Goal: Task Accomplishment & Management: Manage account settings

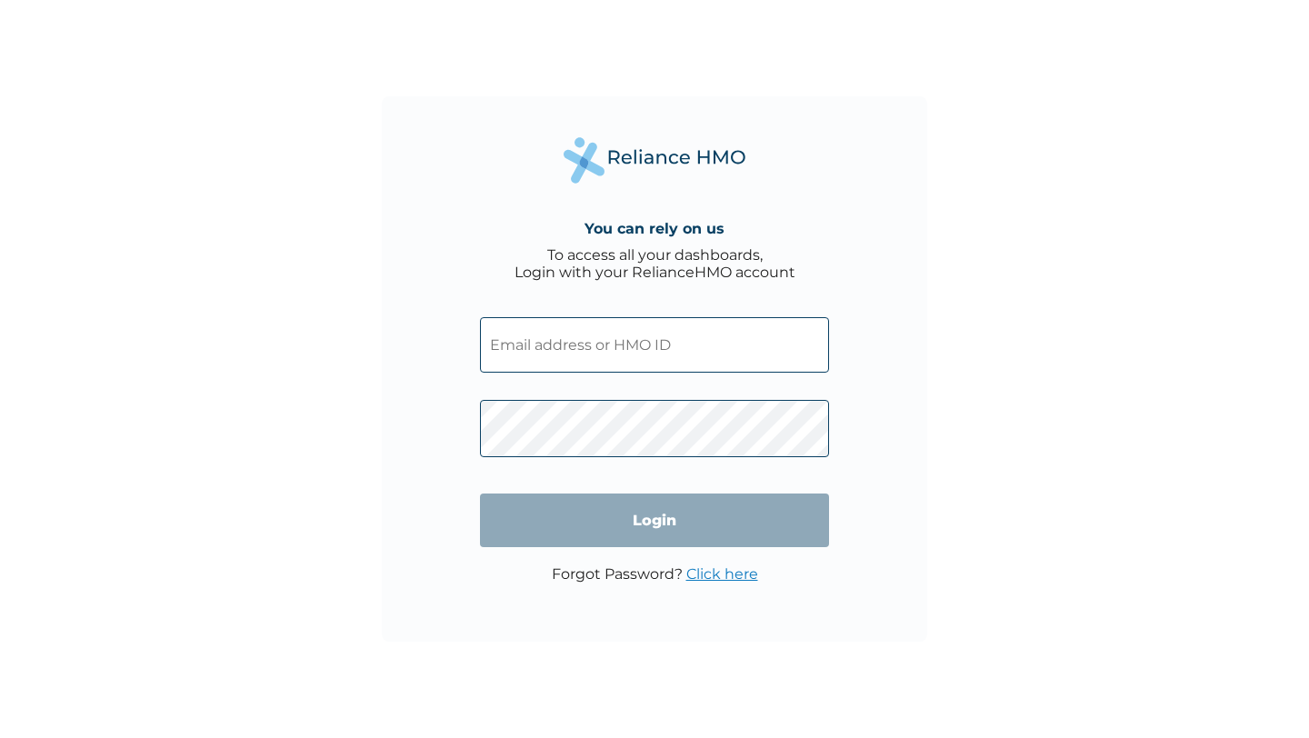
type input "[EMAIL_ADDRESS][DOMAIN_NAME]"
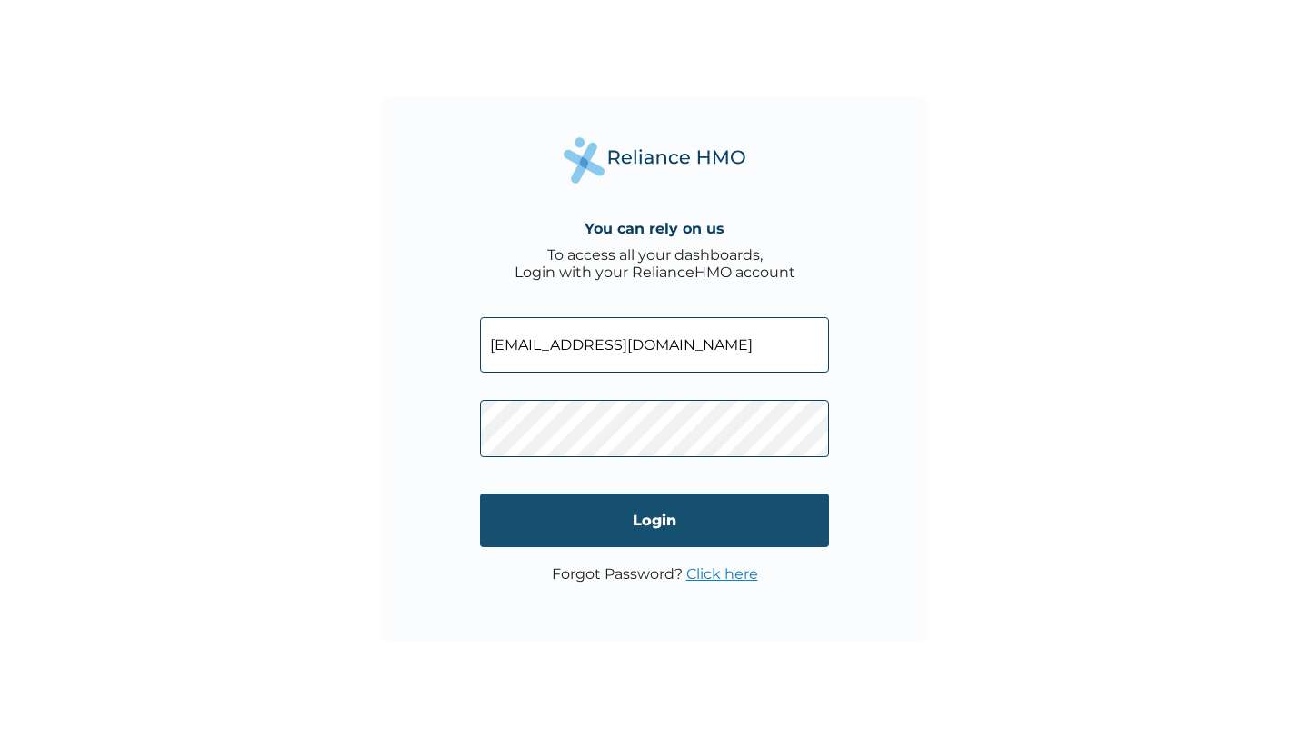
click at [597, 506] on input "Login" at bounding box center [654, 521] width 349 height 54
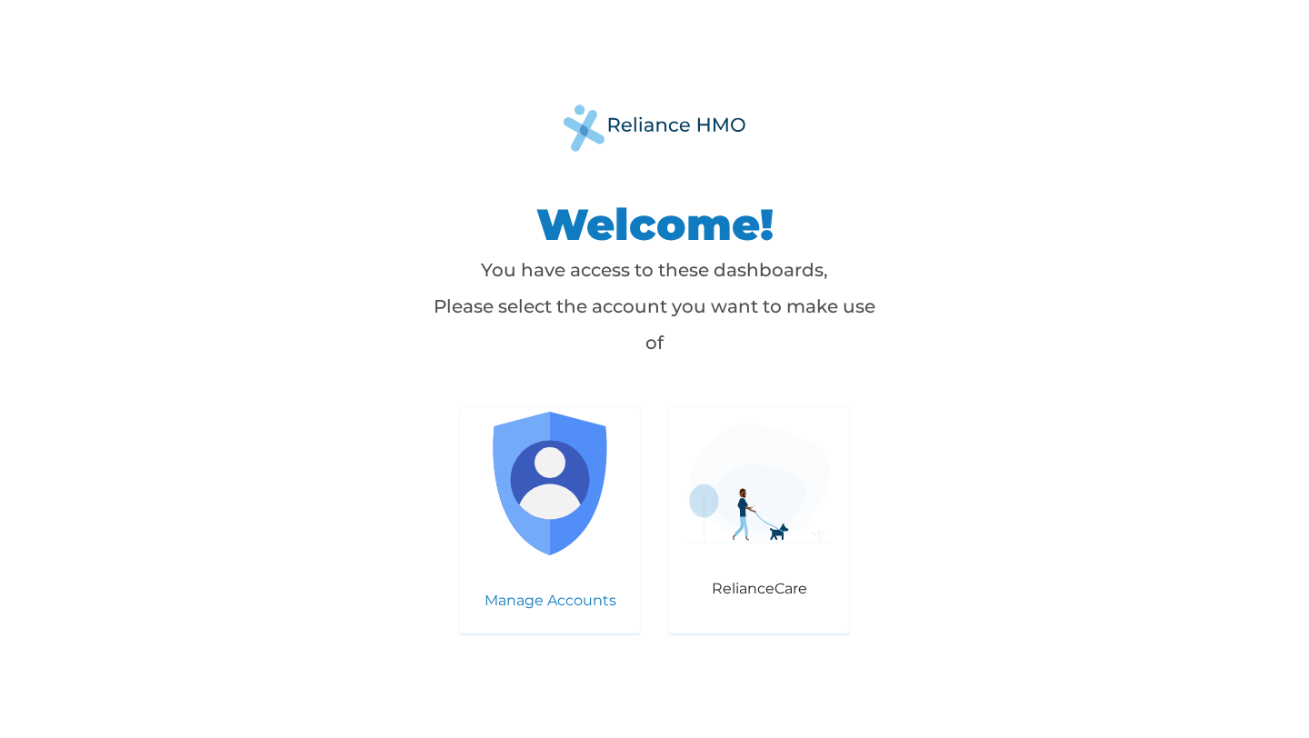
click at [564, 456] on img at bounding box center [550, 484] width 144 height 144
